Goal: Check status

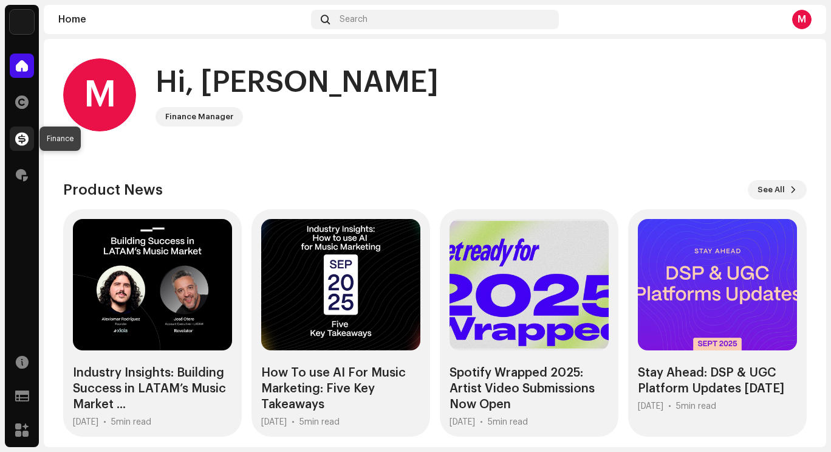
click at [24, 143] on span at bounding box center [21, 139] width 13 height 10
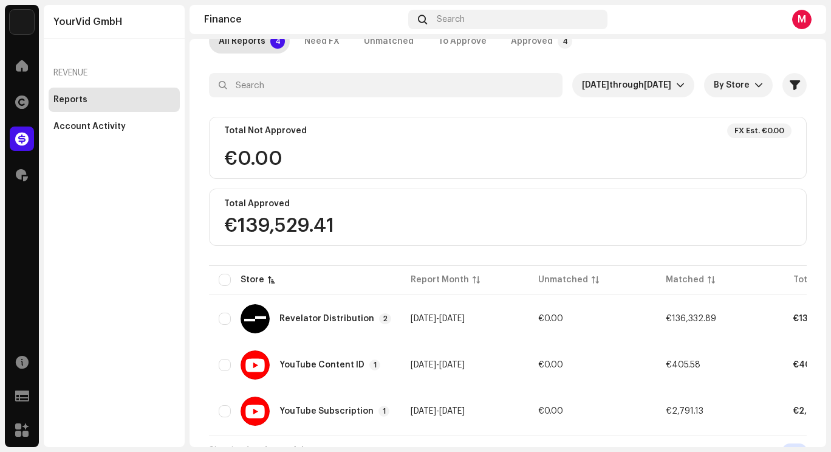
scroll to position [105, 0]
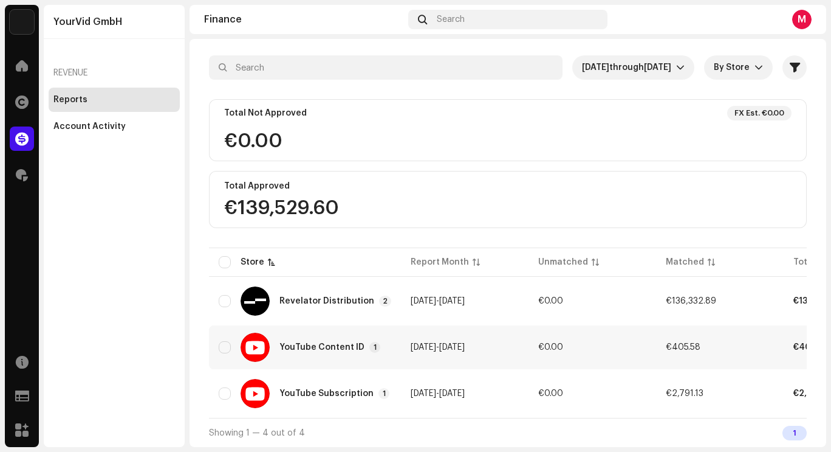
click at [411, 343] on span "[DATE]" at bounding box center [424, 347] width 26 height 9
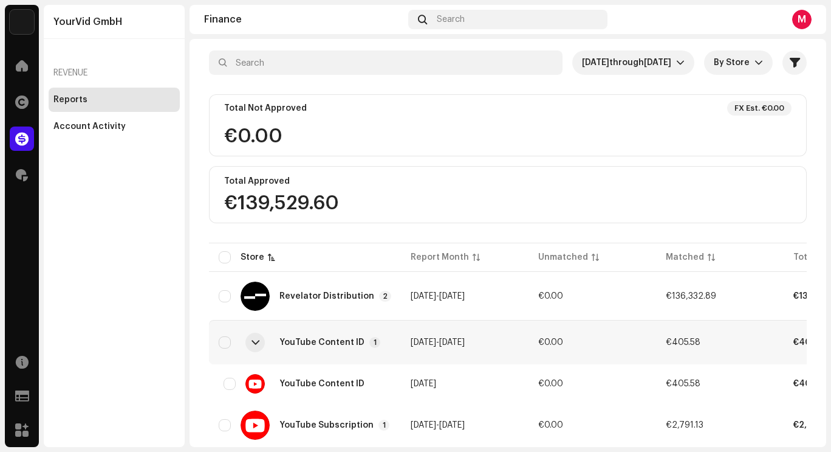
scroll to position [142, 0]
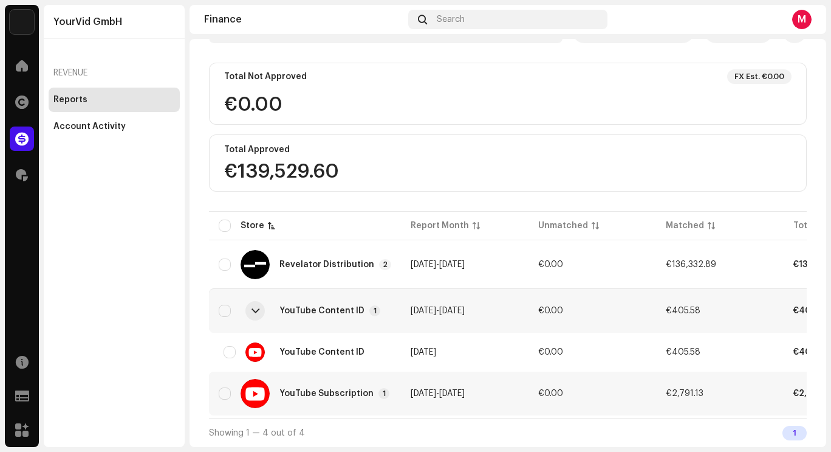
click at [407, 393] on td "[DATE] - [DATE]" at bounding box center [465, 393] width 128 height 44
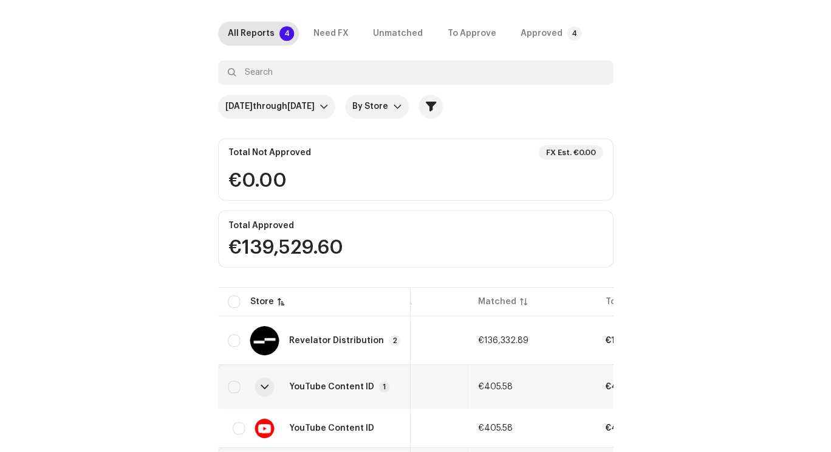
scroll to position [0, 0]
